Goal: Information Seeking & Learning: Learn about a topic

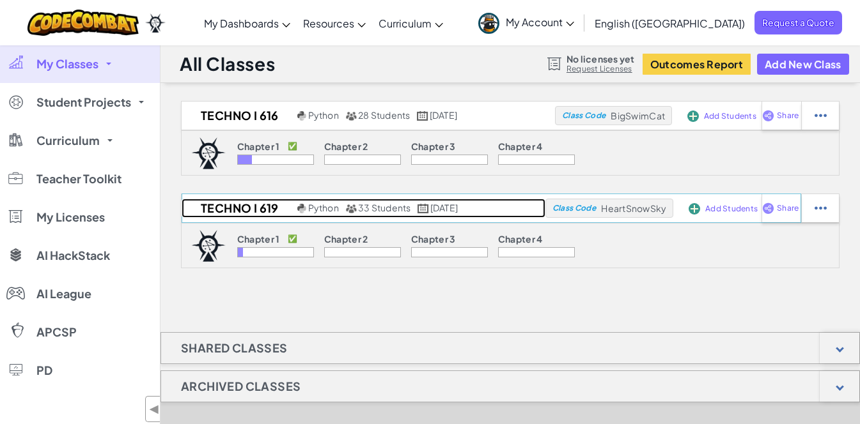
click at [374, 212] on span "33 Students" at bounding box center [384, 208] width 53 height 12
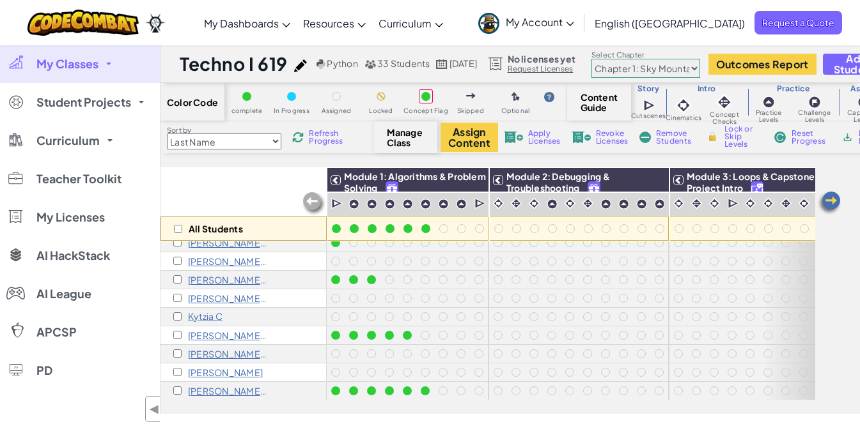
scroll to position [34, 0]
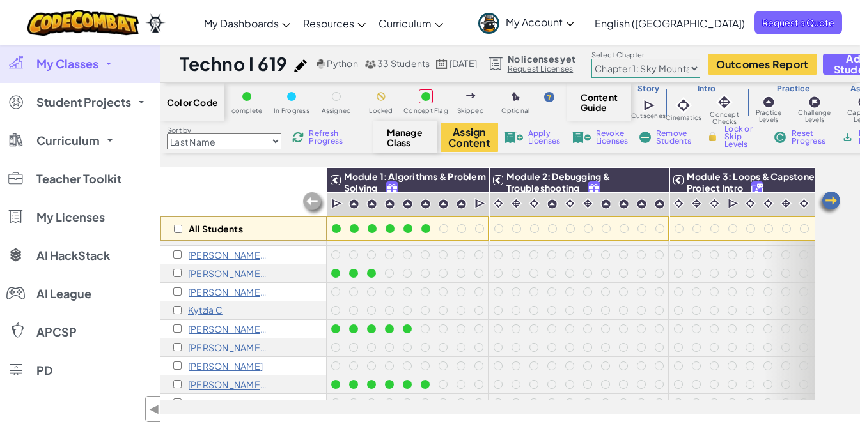
click at [803, 201] on div "Module 3: Loops & Capstone Project Intro" at bounding box center [750, 204] width 162 height 74
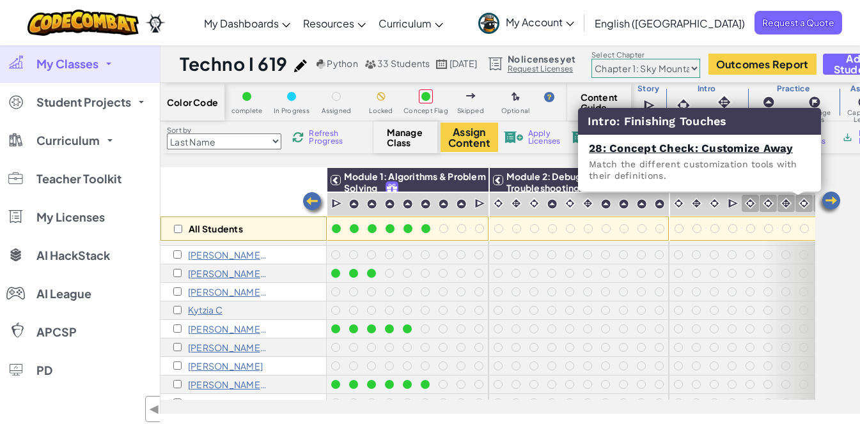
scroll to position [36, 24]
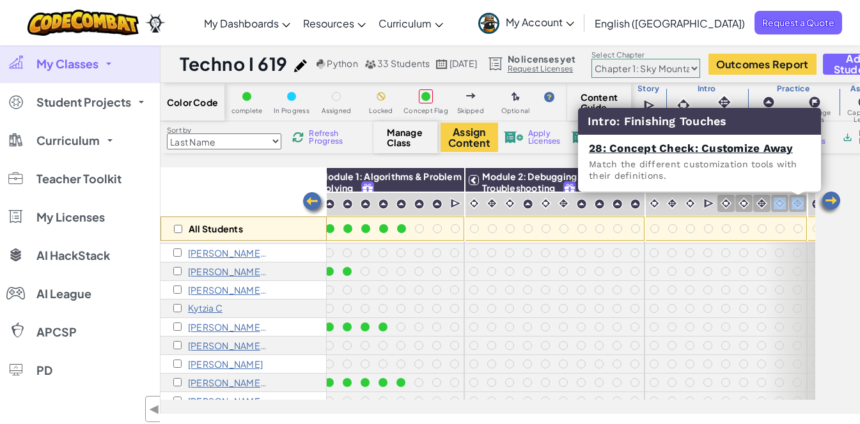
click at [800, 210] on div at bounding box center [797, 203] width 17 height 17
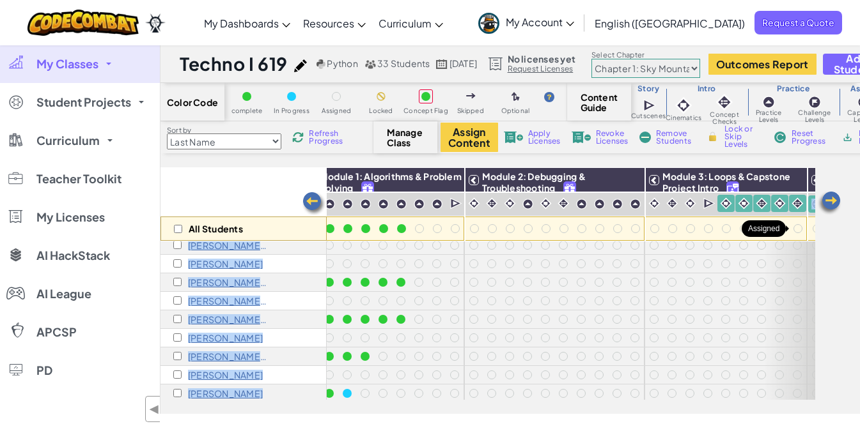
scroll to position [136, 81]
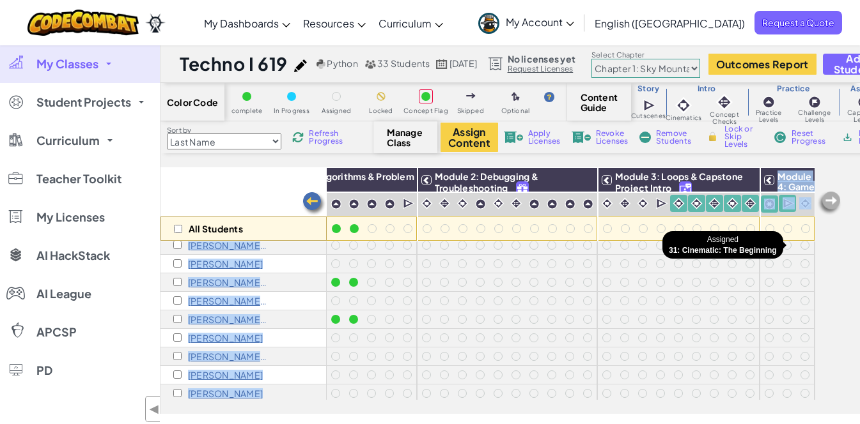
drag, startPoint x: 809, startPoint y: 208, endPoint x: 803, endPoint y: 246, distance: 38.8
click at [803, 246] on div "All Students Module 1: Algorithms & Problem Solving Module 2: Debugging & Troub…" at bounding box center [487, 220] width 655 height 361
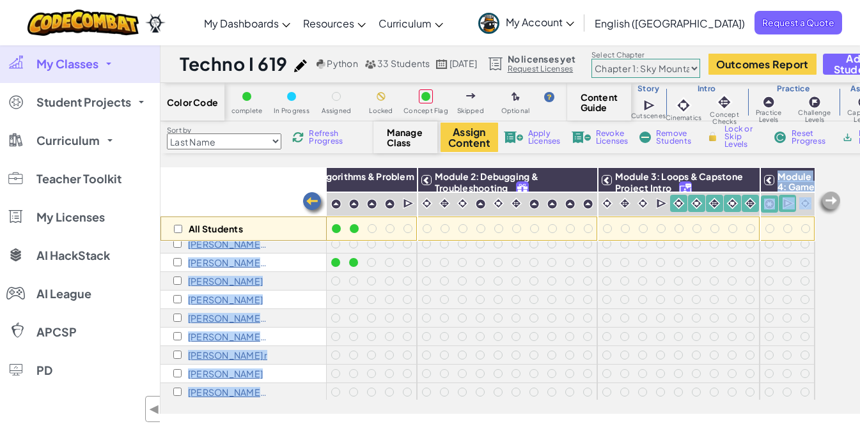
scroll to position [313, 81]
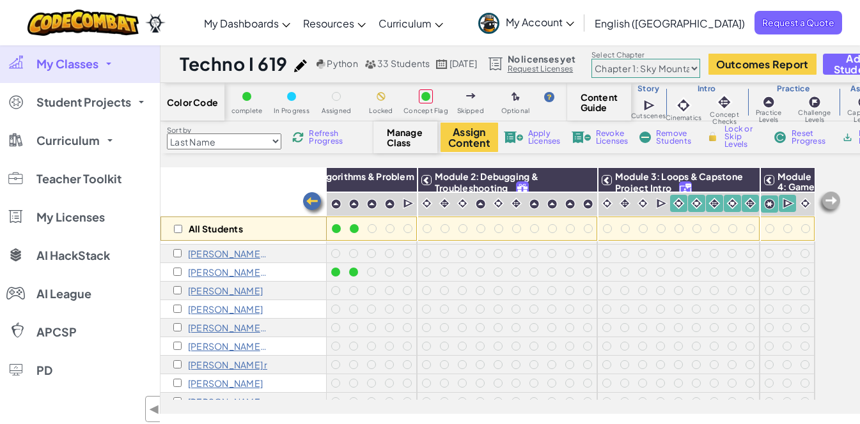
click at [836, 274] on div "All Students Module 1: Algorithms & Problem Solving Module 2: Debugging & Troub…" at bounding box center [509, 290] width 699 height 247
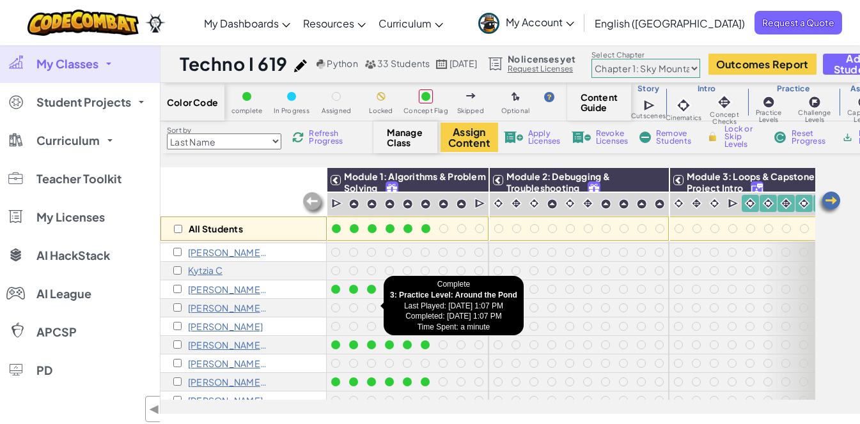
scroll to position [0, 0]
